Goal: Register for event/course

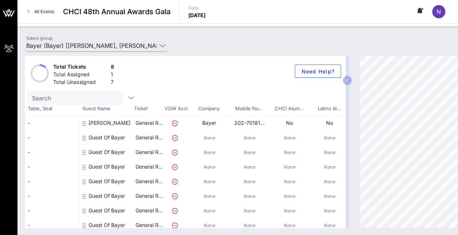
click at [115, 133] on div "Guest Of Bayer" at bounding box center [107, 137] width 36 height 15
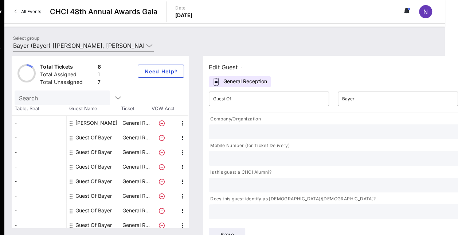
scroll to position [0, 17]
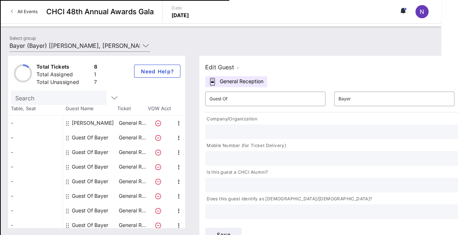
type input "[EMAIL_ADDRESS][DOMAIN_NAME]"
click at [328, 129] on input "text" at bounding box center [395, 131] width 370 height 9
click at [366, 154] on input "text" at bounding box center [395, 158] width 370 height 9
type input "[PHONE_NUMBER]"
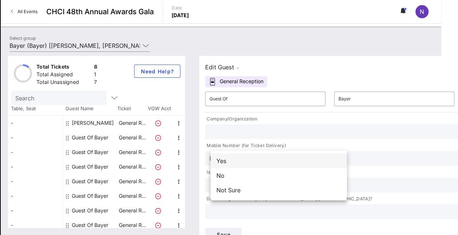
click at [303, 165] on div "Yes" at bounding box center [279, 161] width 136 height 15
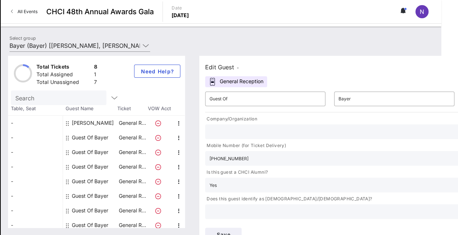
click at [370, 207] on input "text" at bounding box center [389, 211] width 358 height 9
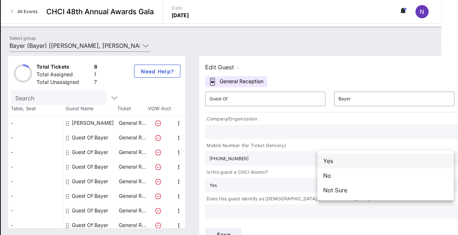
click at [361, 162] on div "Yes" at bounding box center [386, 161] width 136 height 15
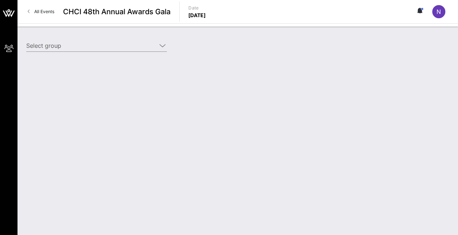
type input "Bayer (Bayer) [[PERSON_NAME], [PERSON_NAME][EMAIL_ADDRESS][PERSON_NAME][DOMAIN_…"
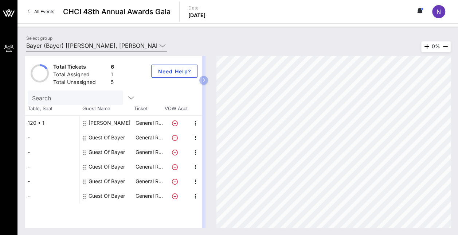
click at [106, 137] on div "Guest Of Bayer" at bounding box center [107, 137] width 36 height 15
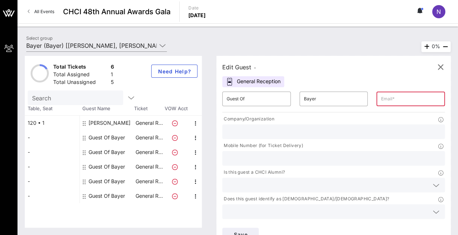
click at [381, 101] on input "text" at bounding box center [411, 99] width 60 height 12
click at [381, 98] on input "text" at bounding box center [411, 99] width 60 height 12
type input "[EMAIL_ADDRESS][DOMAIN_NAME]"
click at [433, 181] on icon at bounding box center [436, 185] width 7 height 9
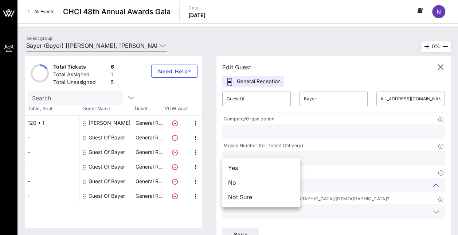
scroll to position [0, 0]
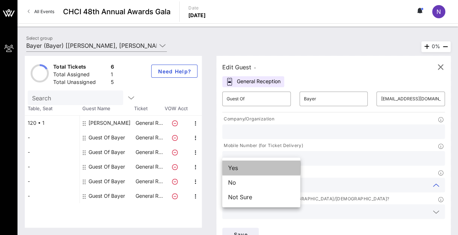
click at [262, 169] on div "Yes" at bounding box center [261, 167] width 78 height 15
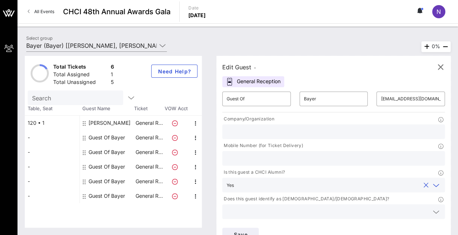
click at [433, 207] on icon at bounding box center [436, 211] width 7 height 9
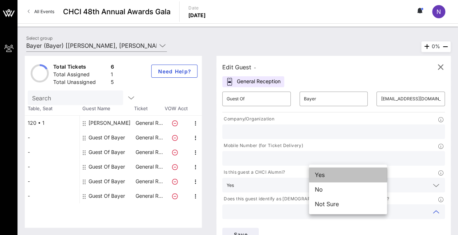
click at [343, 174] on div "Yes" at bounding box center [348, 174] width 78 height 15
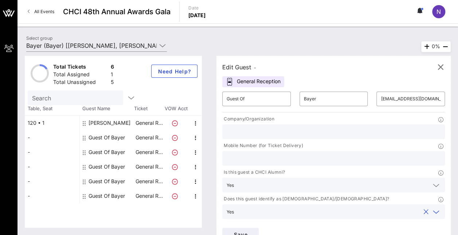
click at [330, 151] on div at bounding box center [334, 158] width 214 height 15
type input "[PHONE_NUMBER]"
click at [253, 231] on span "Save" at bounding box center [240, 234] width 25 height 6
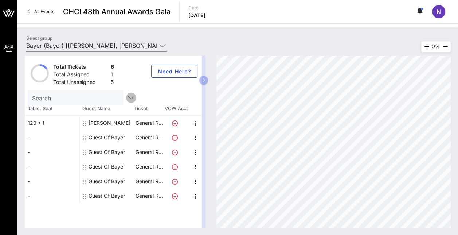
click at [127, 98] on icon "button" at bounding box center [131, 97] width 9 height 9
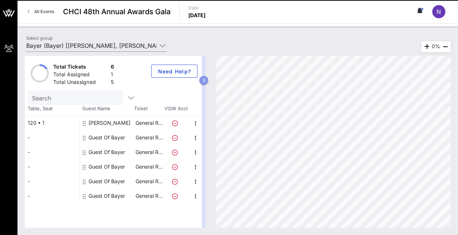
click at [203, 78] on icon "button" at bounding box center [203, 80] width 3 height 4
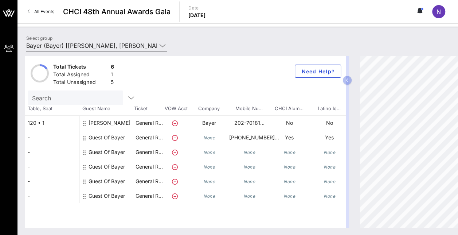
click at [114, 132] on div "Guest Of Bayer" at bounding box center [107, 140] width 36 height 20
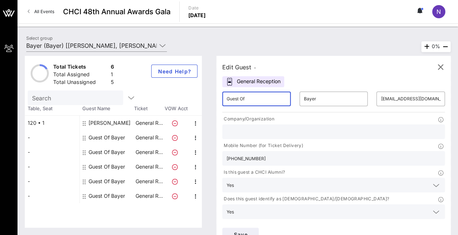
click at [247, 99] on input "Guest Of" at bounding box center [257, 99] width 60 height 12
type input "G"
type input "Sandra"
click at [304, 95] on input "Bayer" at bounding box center [334, 99] width 60 height 12
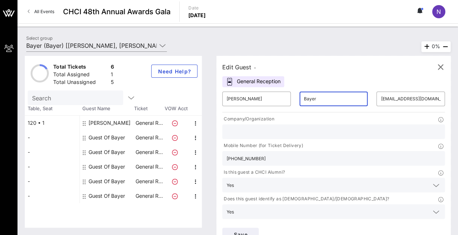
drag, startPoint x: 303, startPoint y: 101, endPoint x: 260, endPoint y: 106, distance: 43.7
click at [260, 106] on div "​ Sandra ​ Bayer ​ salcala@teamavoq.com" at bounding box center [334, 98] width 232 height 23
type input "Alcala"
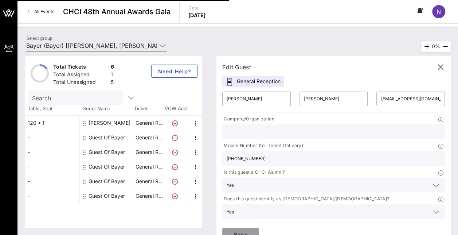
click at [253, 231] on span "Save" at bounding box center [240, 234] width 25 height 6
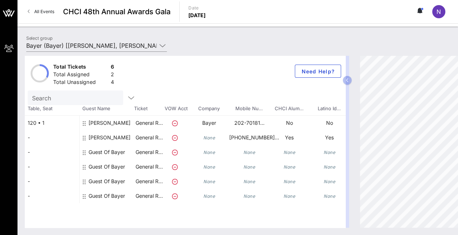
click at [36, 140] on div "-" at bounding box center [52, 137] width 55 height 15
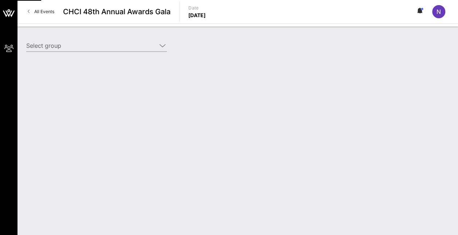
type input "Bayer (Bayer) [[PERSON_NAME], [PERSON_NAME][EMAIL_ADDRESS][PERSON_NAME][DOMAIN_…"
